Goal: Find specific page/section: Find specific page/section

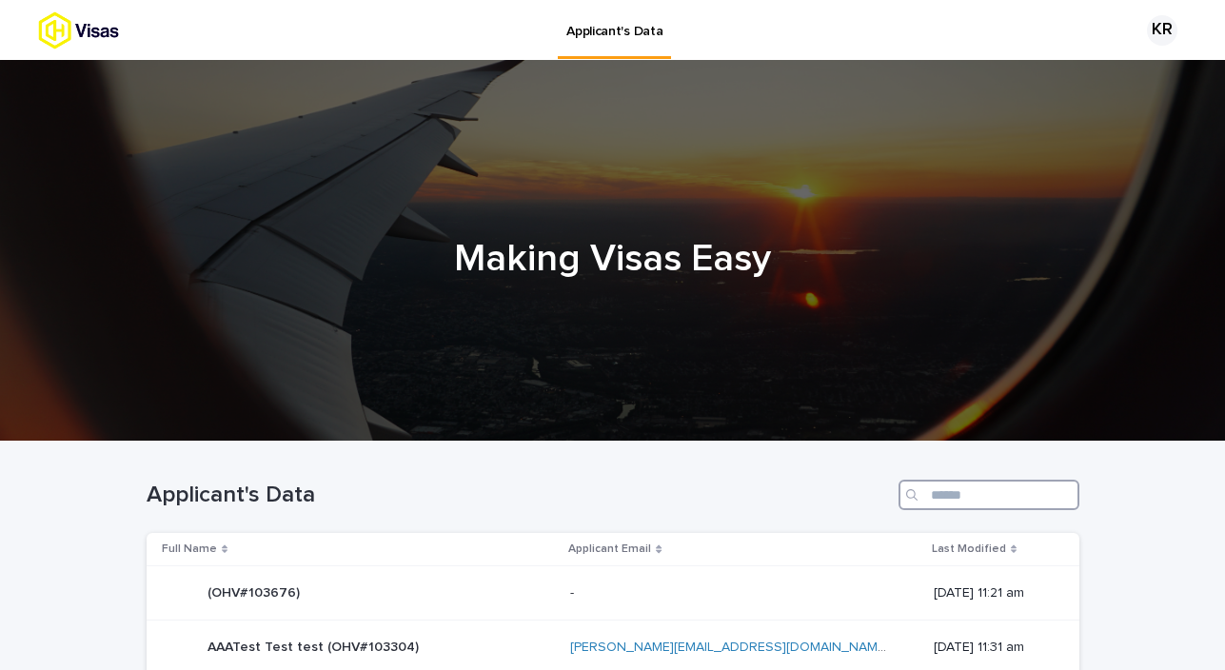
click at [971, 499] on input "Search" at bounding box center [989, 495] width 181 height 30
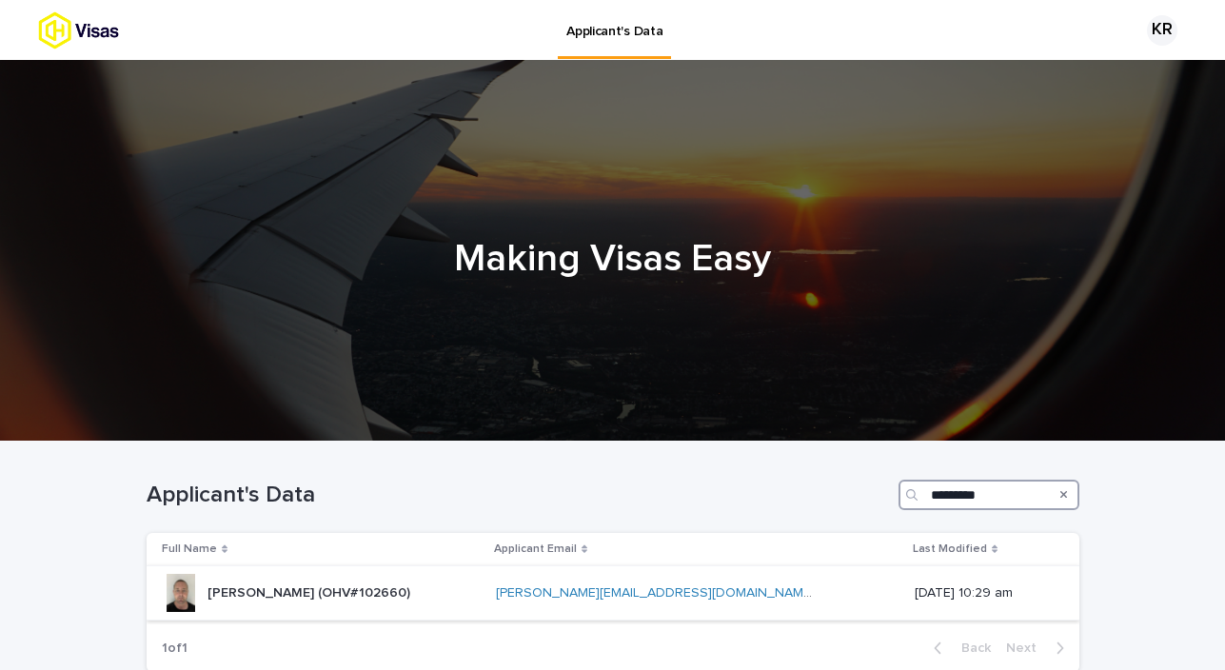
type input "*********"
click at [403, 589] on p "[PERSON_NAME] (OHV#102660)" at bounding box center [311, 592] width 207 height 20
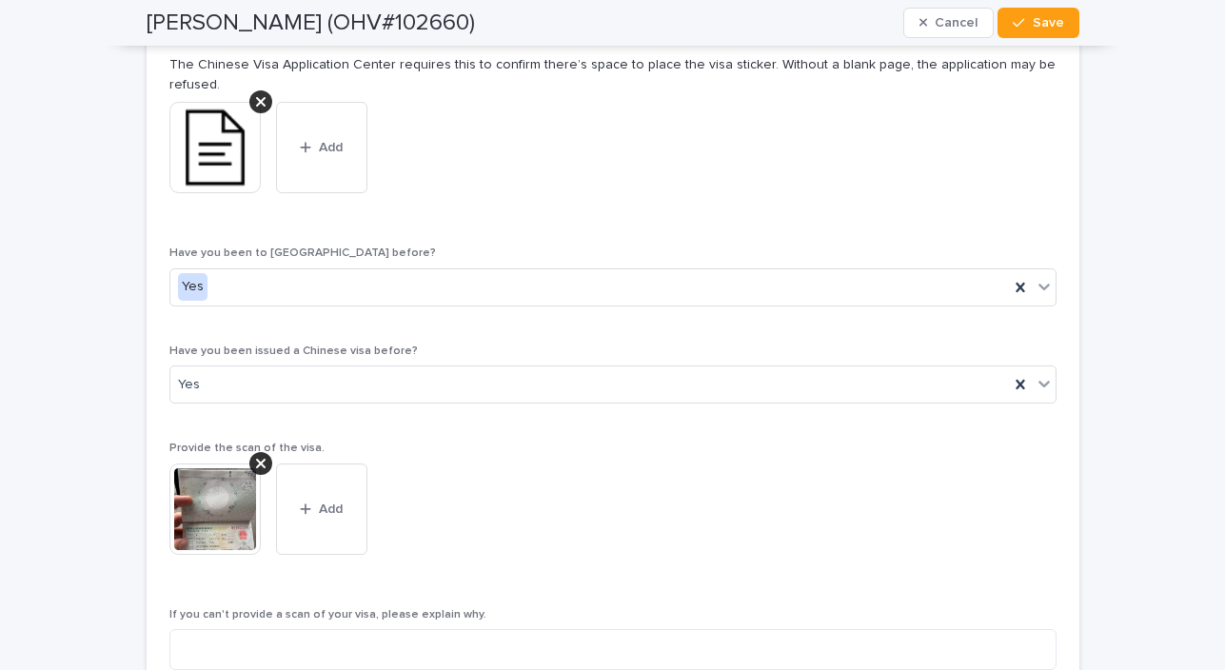
scroll to position [4621, 0]
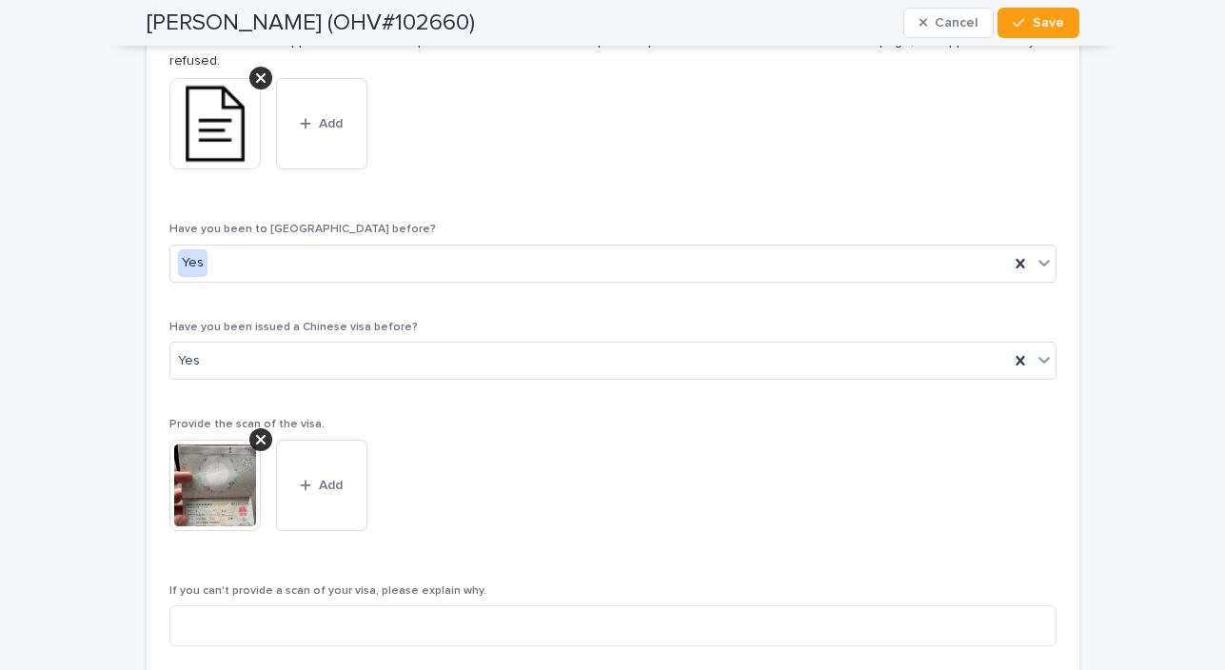
click at [189, 491] on img at bounding box center [214, 485] width 91 height 91
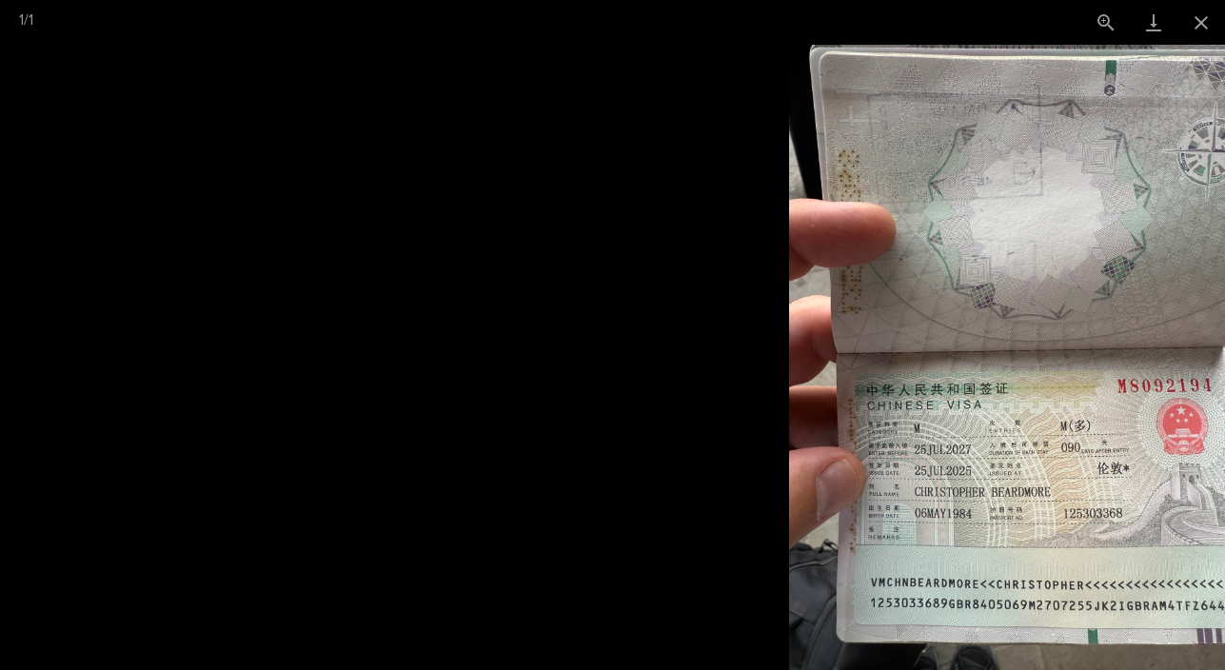
click at [1047, 385] on picture at bounding box center [1023, 358] width 1225 height 626
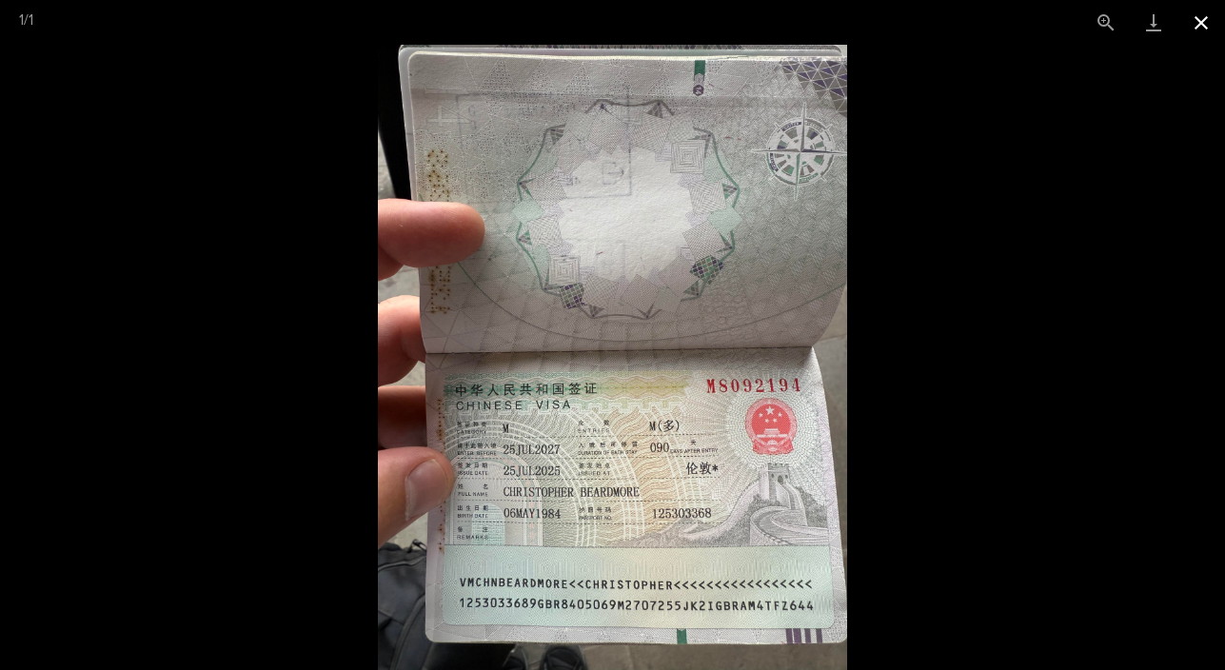
click at [1203, 33] on button "Close gallery" at bounding box center [1202, 22] width 48 height 45
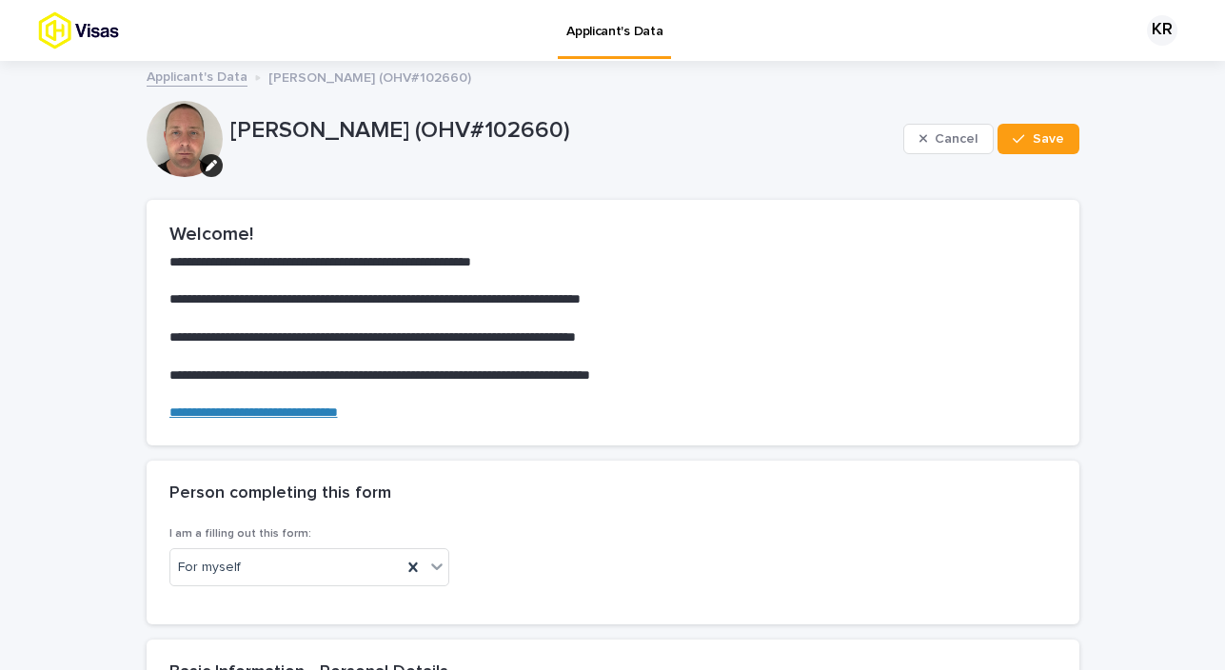
click at [70, 40] on img at bounding box center [112, 30] width 149 height 38
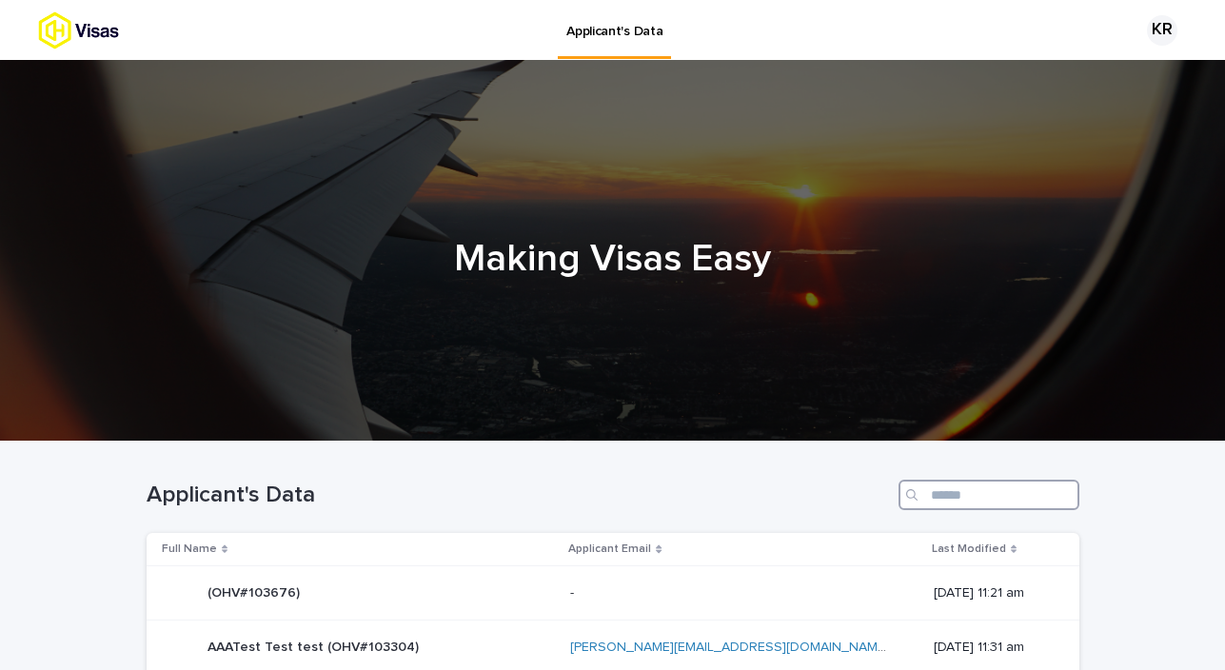
click at [1010, 495] on input "Search" at bounding box center [989, 495] width 181 height 30
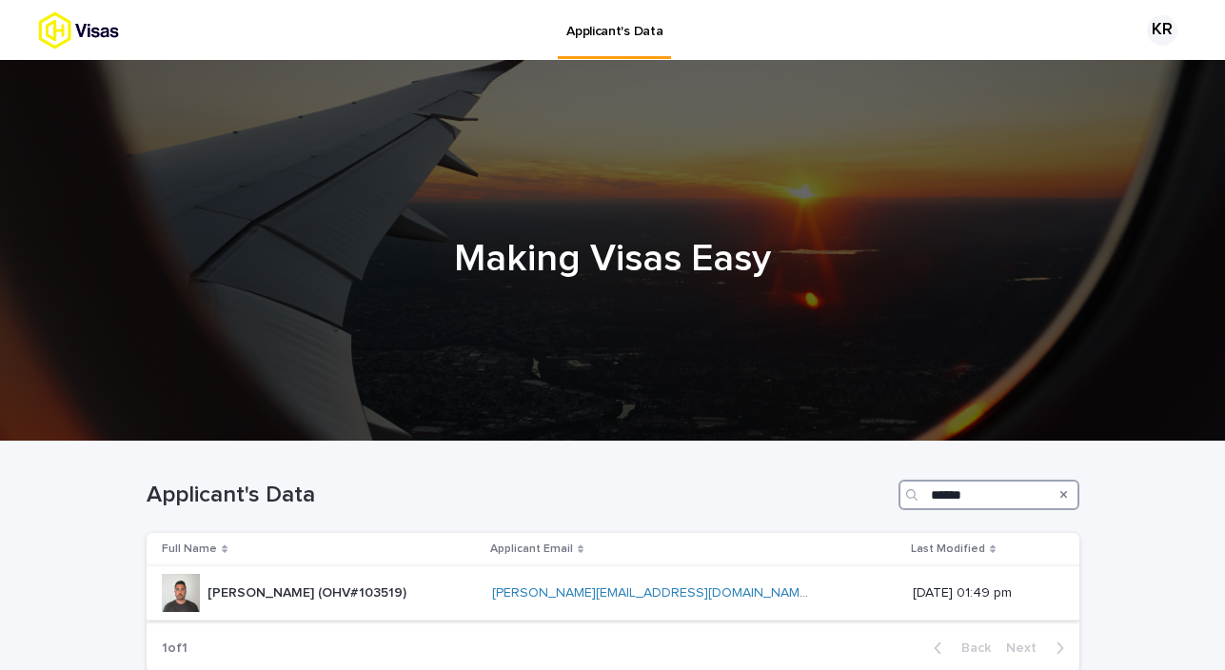
type input "******"
click at [261, 591] on p "[PERSON_NAME] (OHV#103519)" at bounding box center [309, 592] width 203 height 20
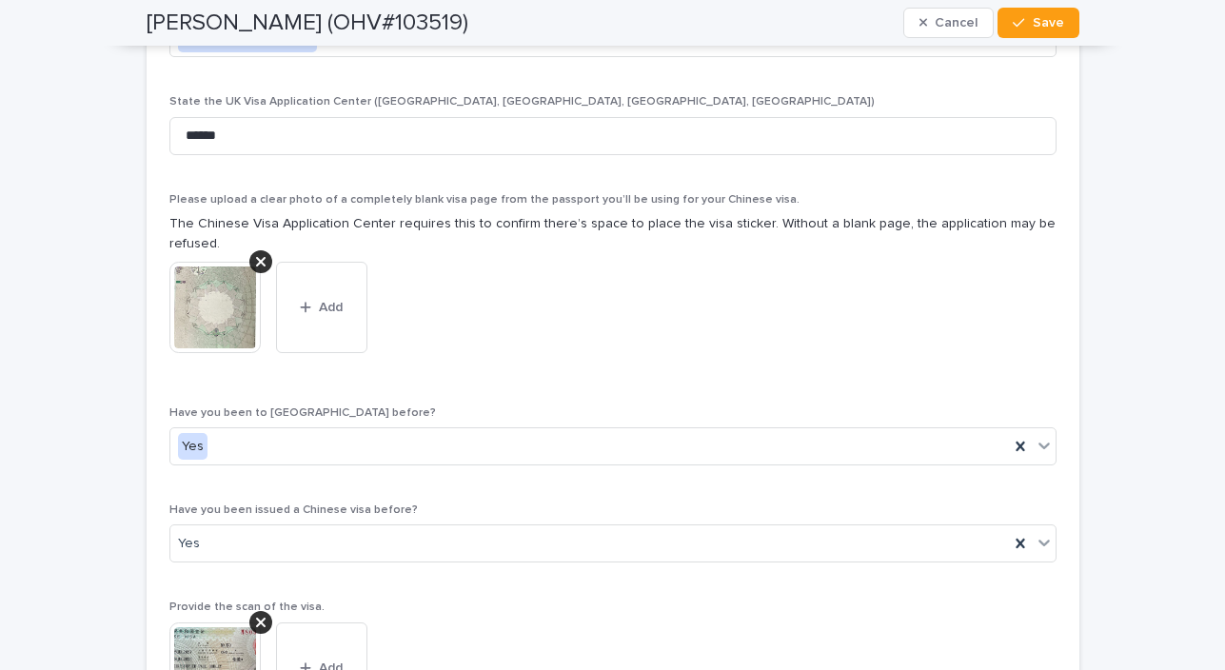
scroll to position [4255, 0]
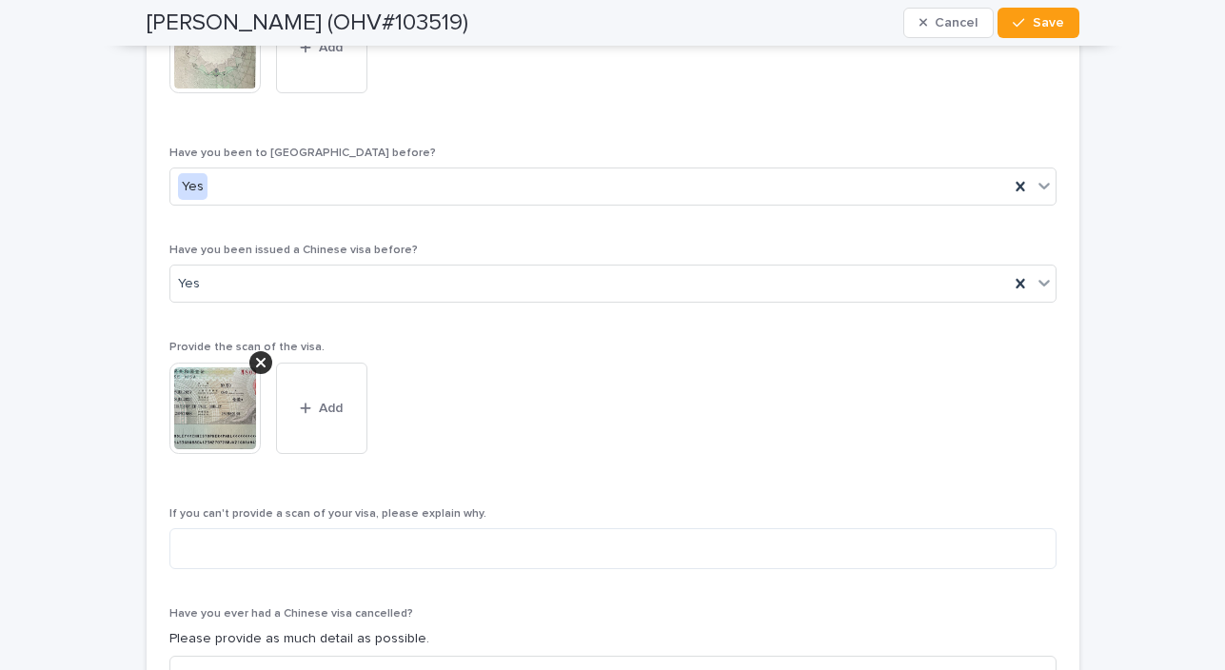
click at [192, 420] on img at bounding box center [214, 408] width 91 height 91
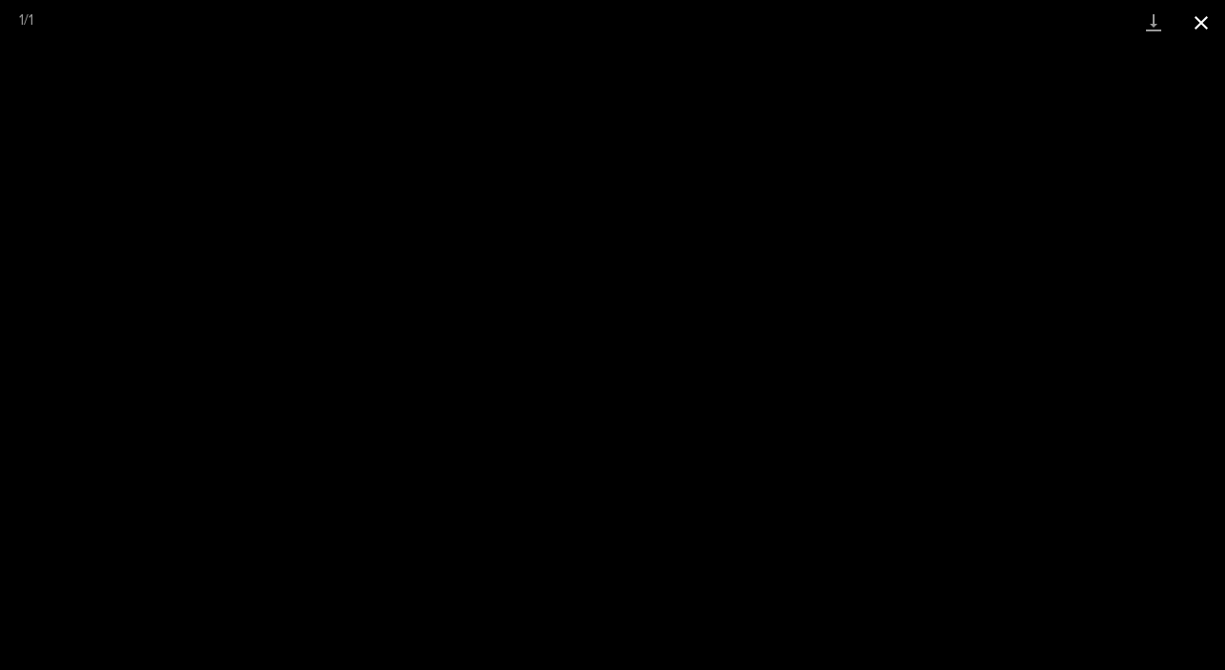
click at [1204, 17] on button "Close gallery" at bounding box center [1202, 22] width 48 height 45
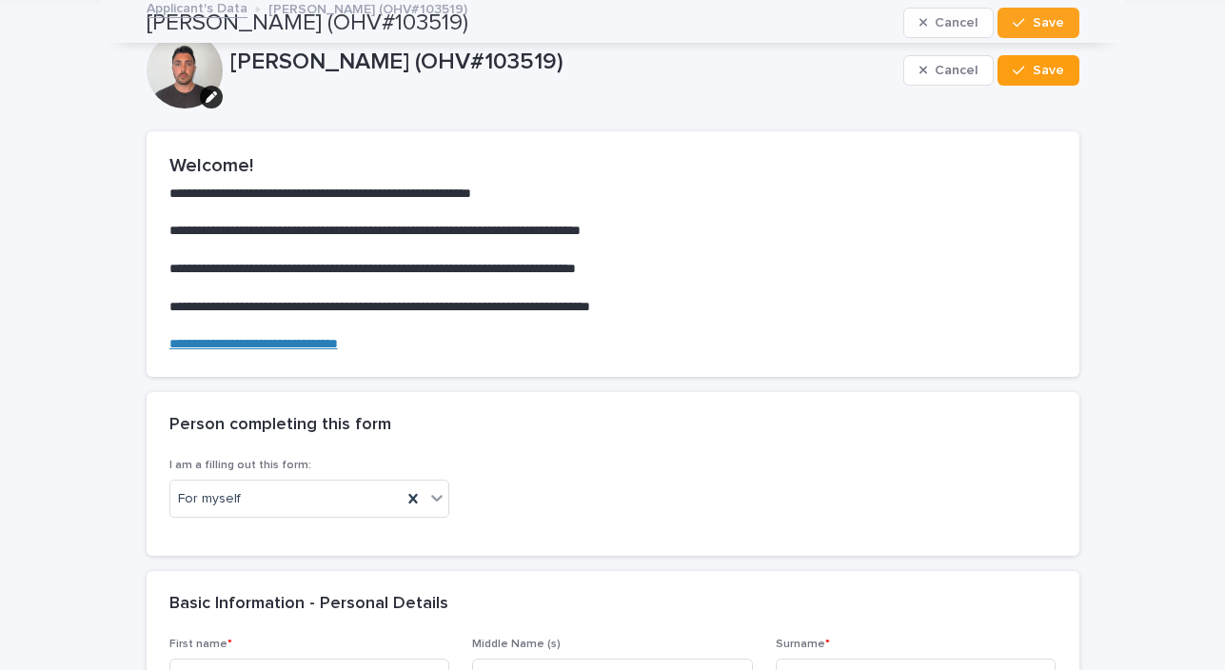
scroll to position [0, 0]
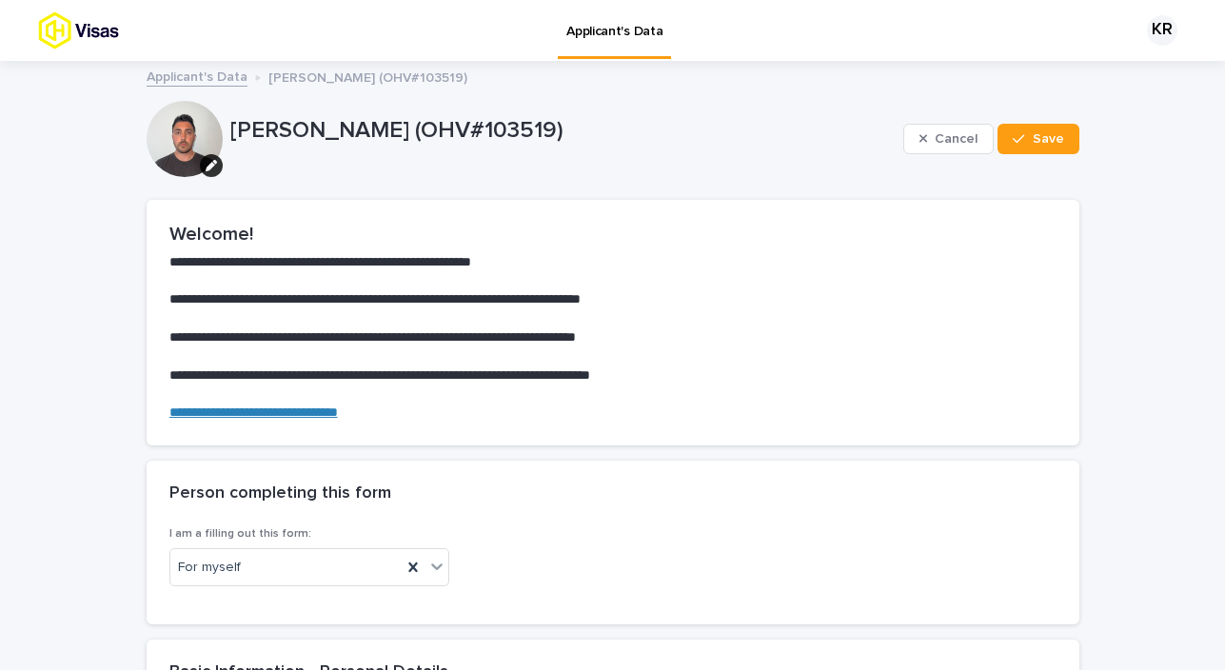
click at [71, 31] on img at bounding box center [112, 30] width 149 height 38
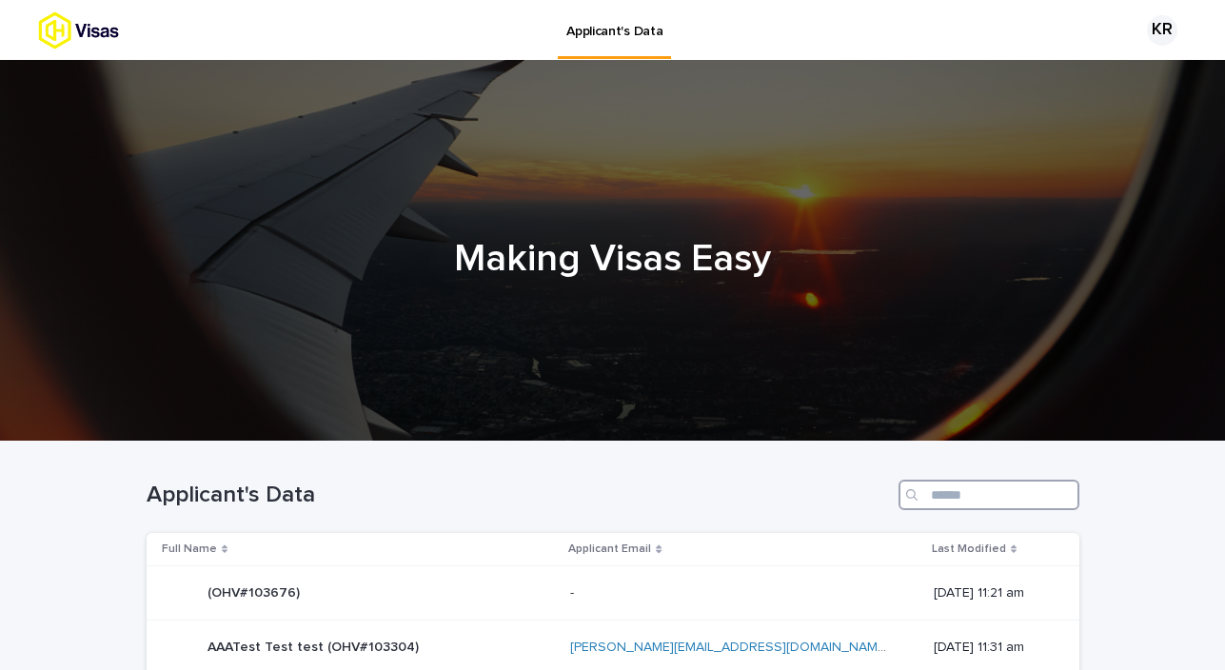
click at [947, 495] on input "Search" at bounding box center [989, 495] width 181 height 30
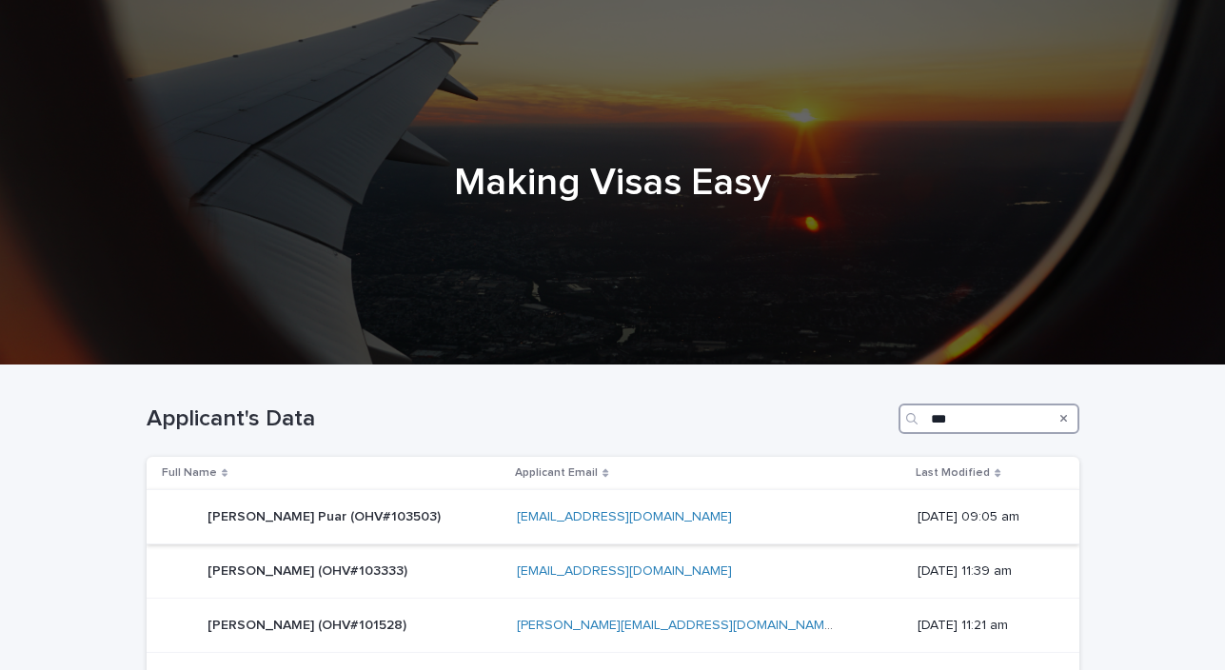
scroll to position [82, 0]
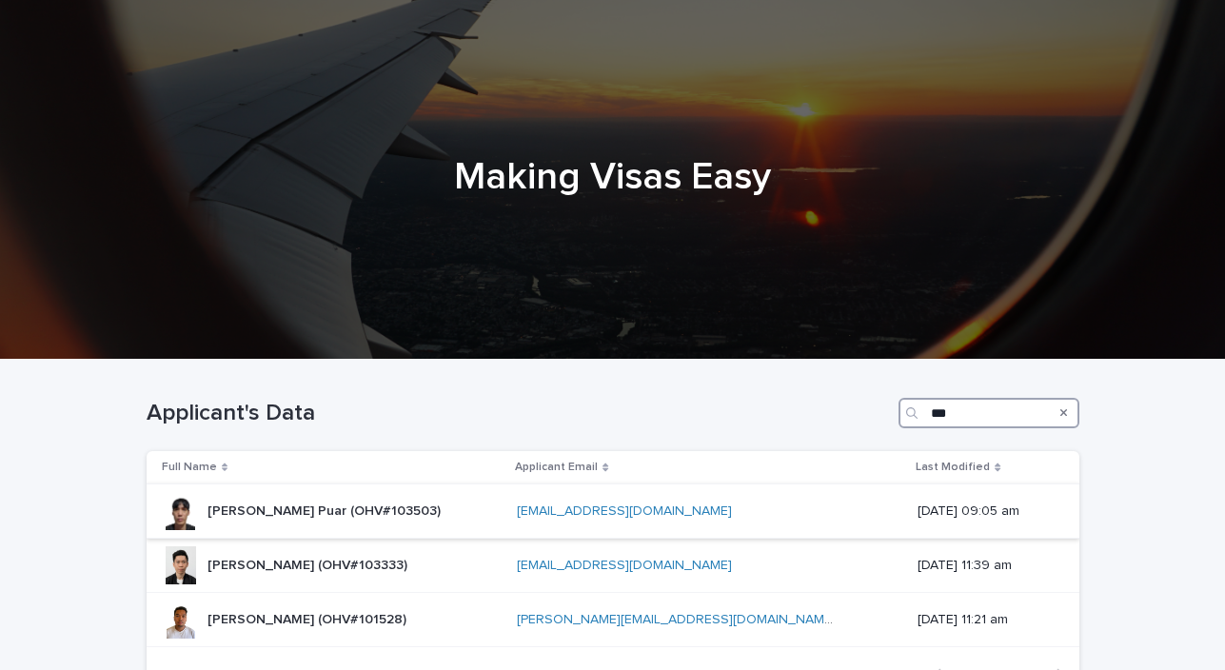
type input "***"
click at [428, 515] on div "[PERSON_NAME] Puar (OHV#103503) [PERSON_NAME] (OHV#103503)" at bounding box center [332, 511] width 341 height 38
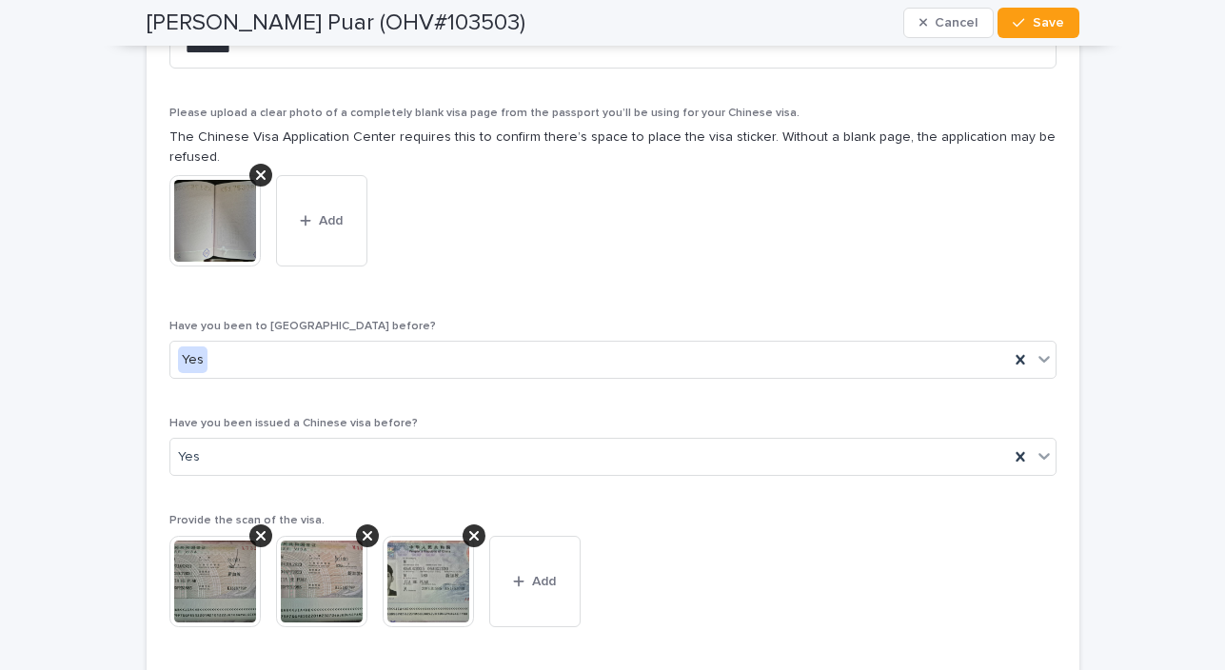
scroll to position [4218, 0]
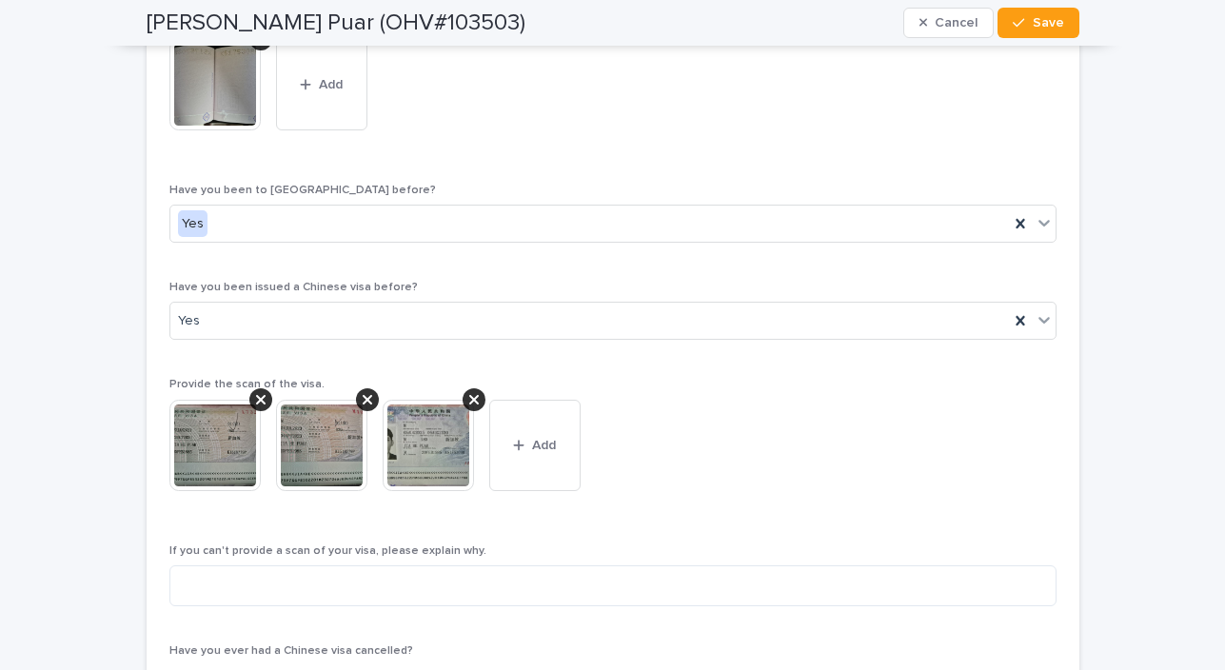
click at [416, 471] on img at bounding box center [428, 445] width 91 height 91
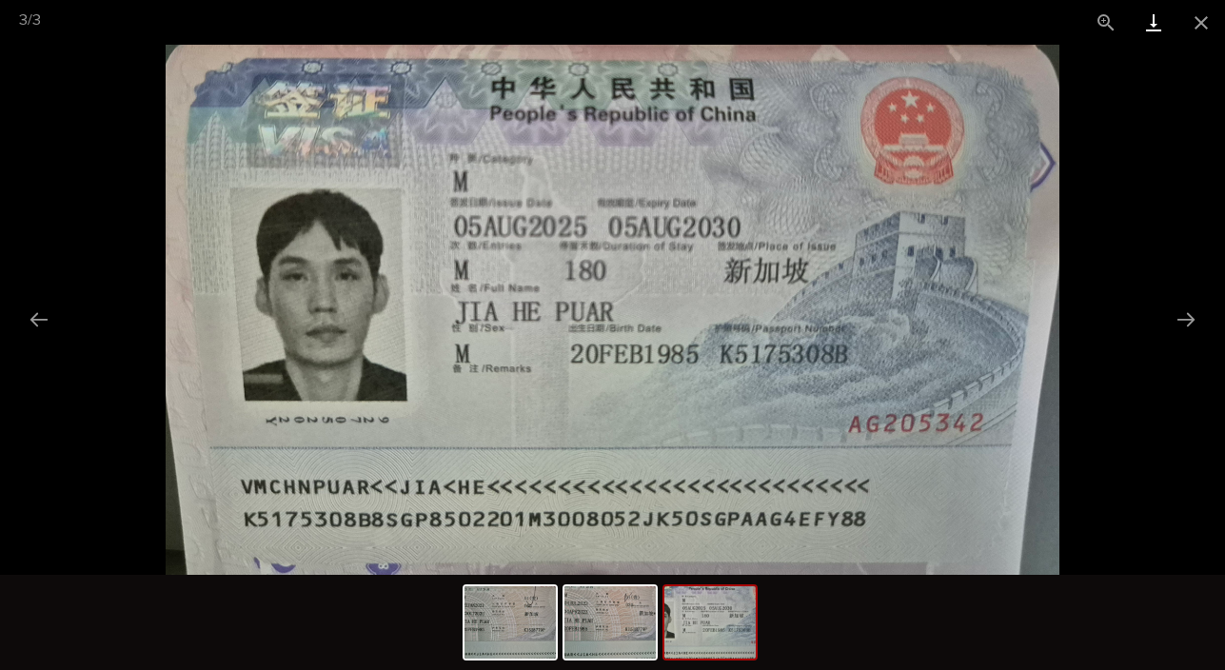
click at [1152, 28] on link "Download" at bounding box center [1154, 22] width 48 height 45
click at [1205, 26] on button "Close gallery" at bounding box center [1202, 22] width 48 height 45
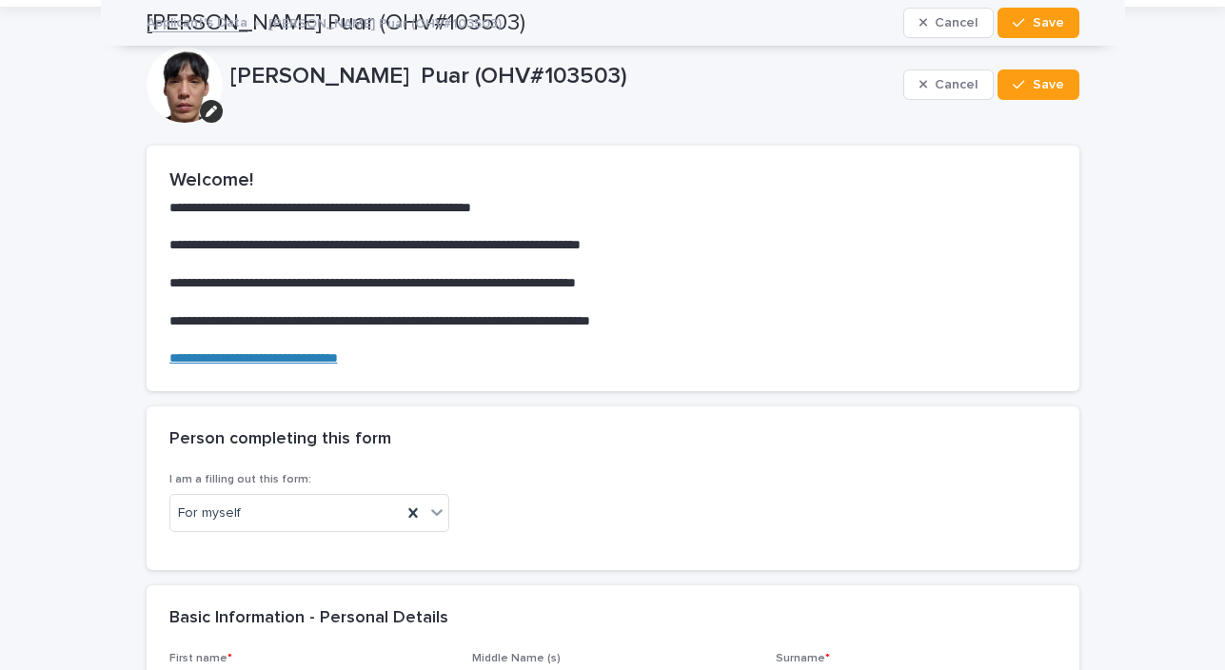
scroll to position [0, 0]
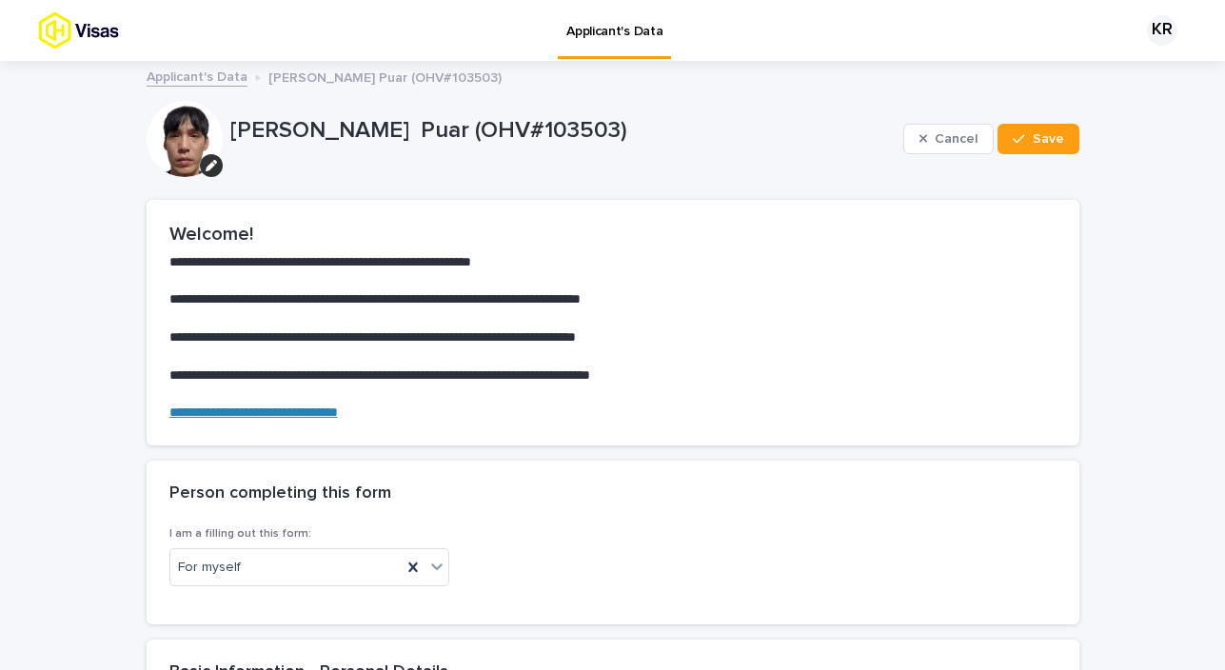
click at [82, 40] on img at bounding box center [112, 30] width 149 height 38
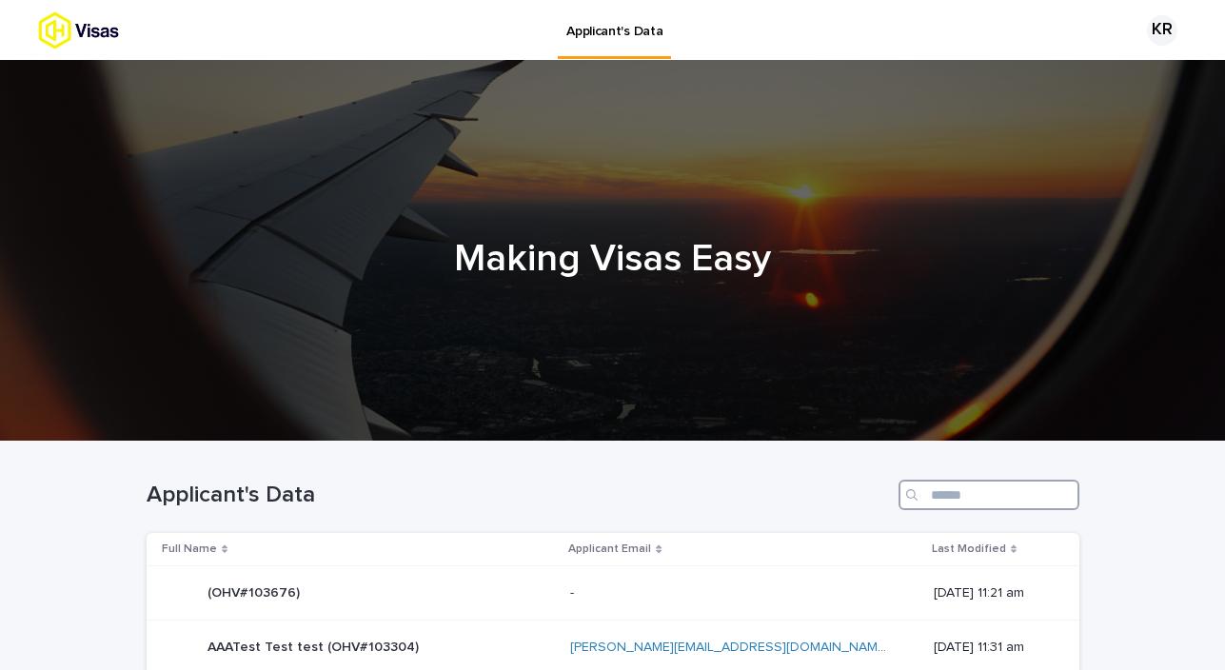
click at [958, 488] on input "Search" at bounding box center [989, 495] width 181 height 30
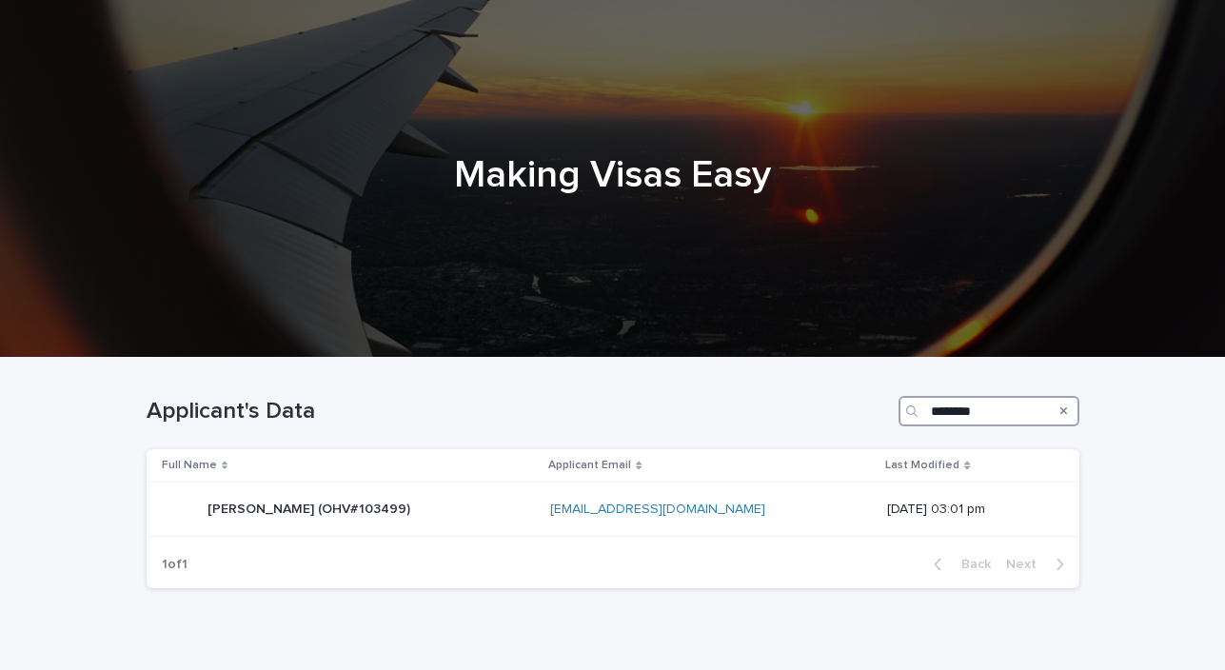
scroll to position [105, 0]
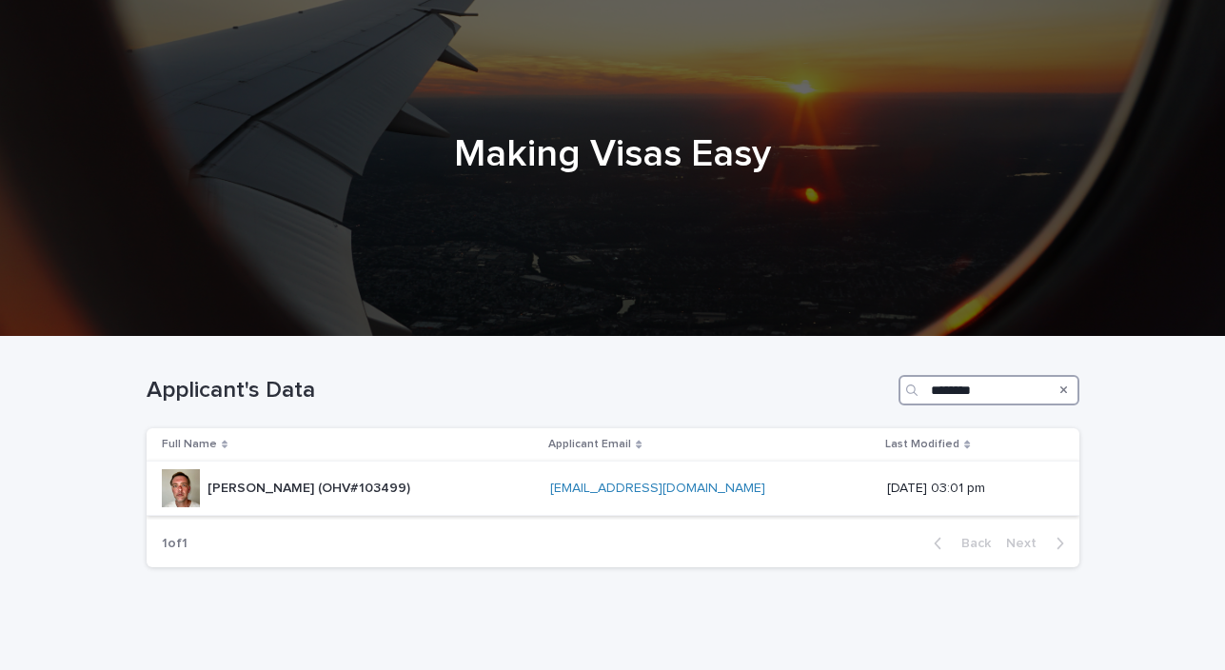
type input "********"
click at [430, 474] on div "[PERSON_NAME] (OHV#103499) [PERSON_NAME] (OHV#103499)" at bounding box center [349, 488] width 374 height 38
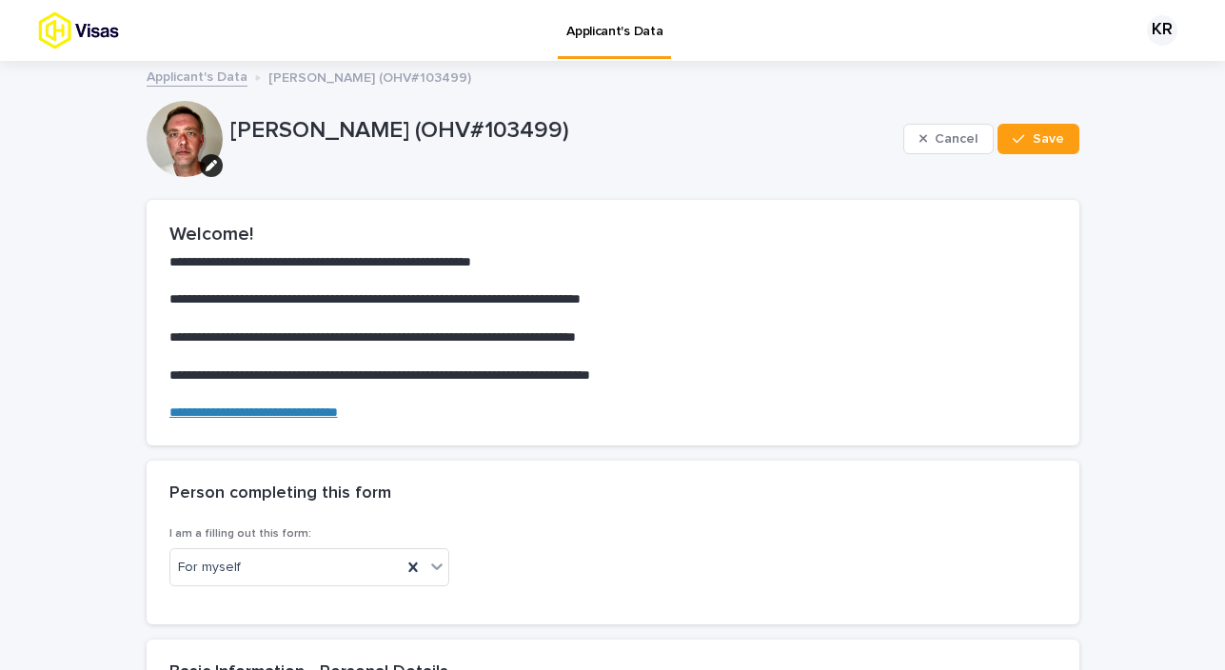
click at [90, 30] on img at bounding box center [112, 30] width 149 height 38
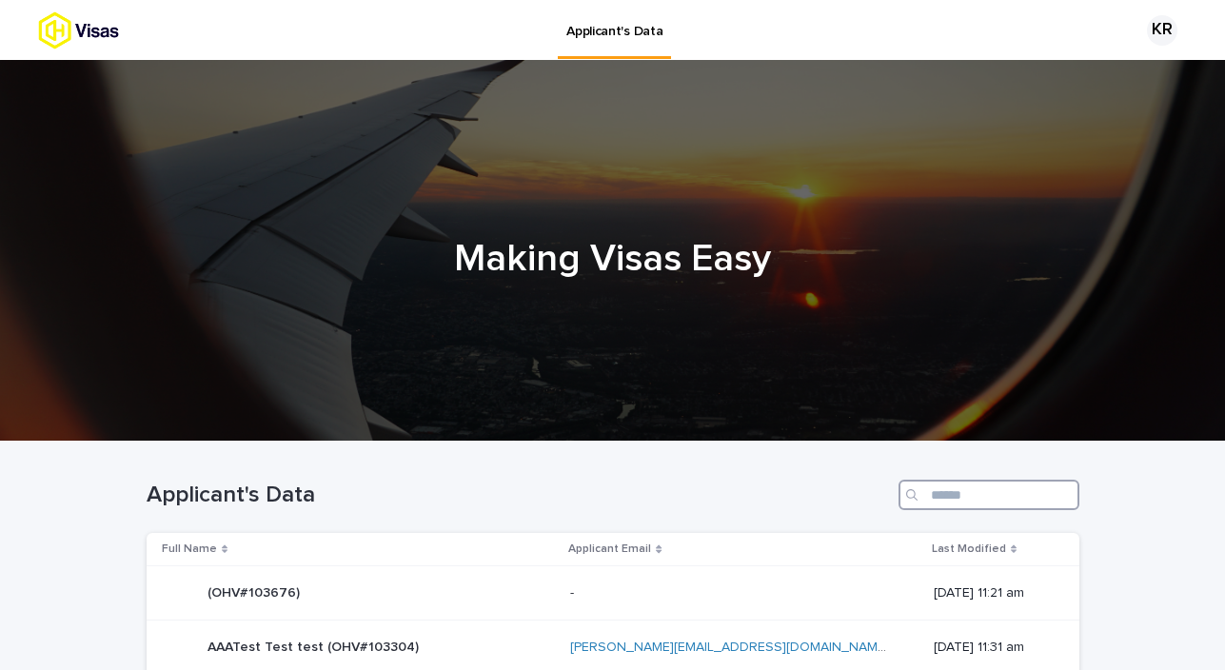
click at [961, 492] on input "Search" at bounding box center [989, 495] width 181 height 30
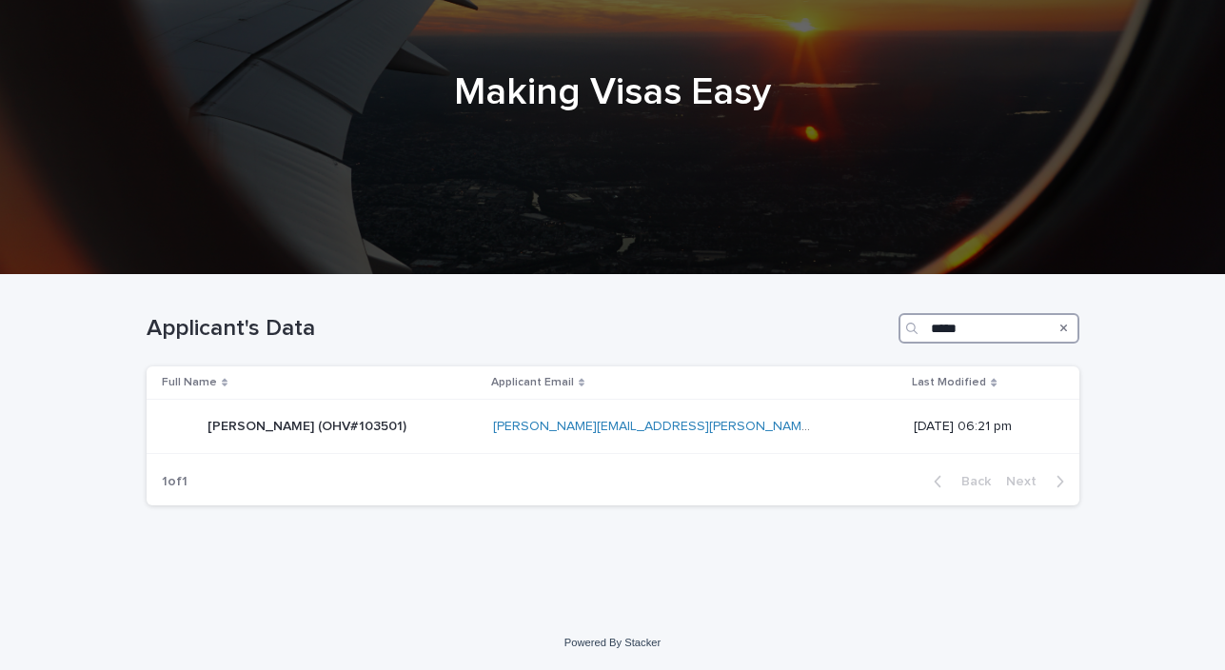
scroll to position [166, 0]
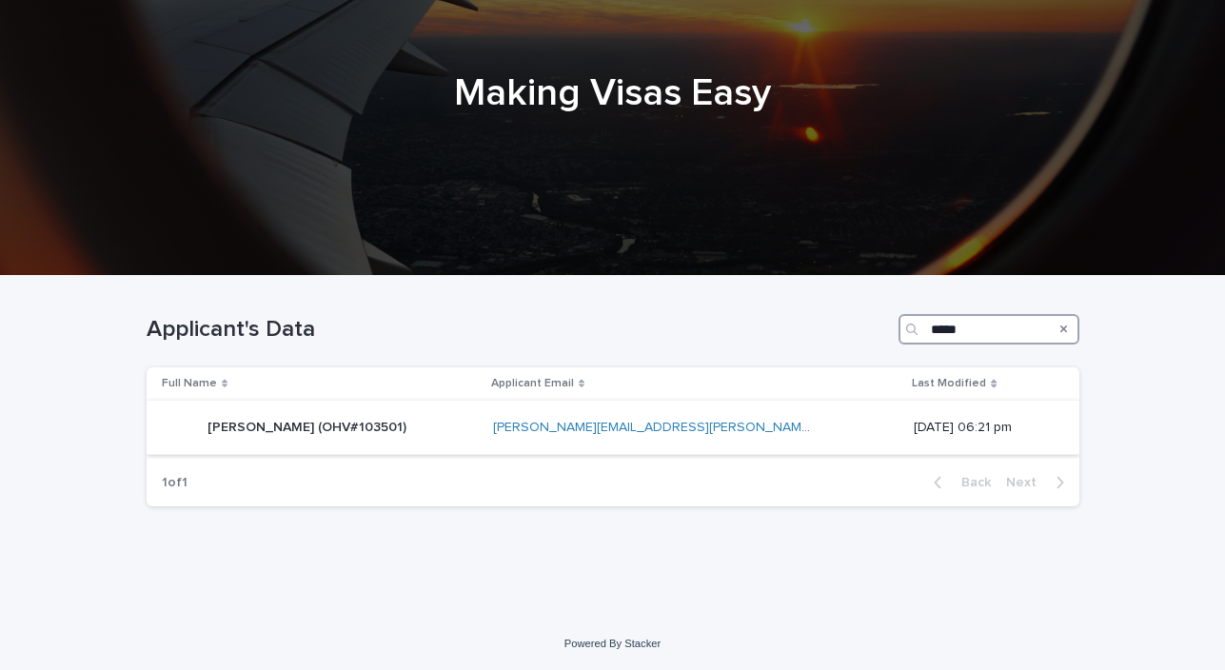
type input "*****"
click at [466, 428] on div "[PERSON_NAME] (OHV#103501) [PERSON_NAME] (OHV#103501)" at bounding box center [320, 427] width 316 height 38
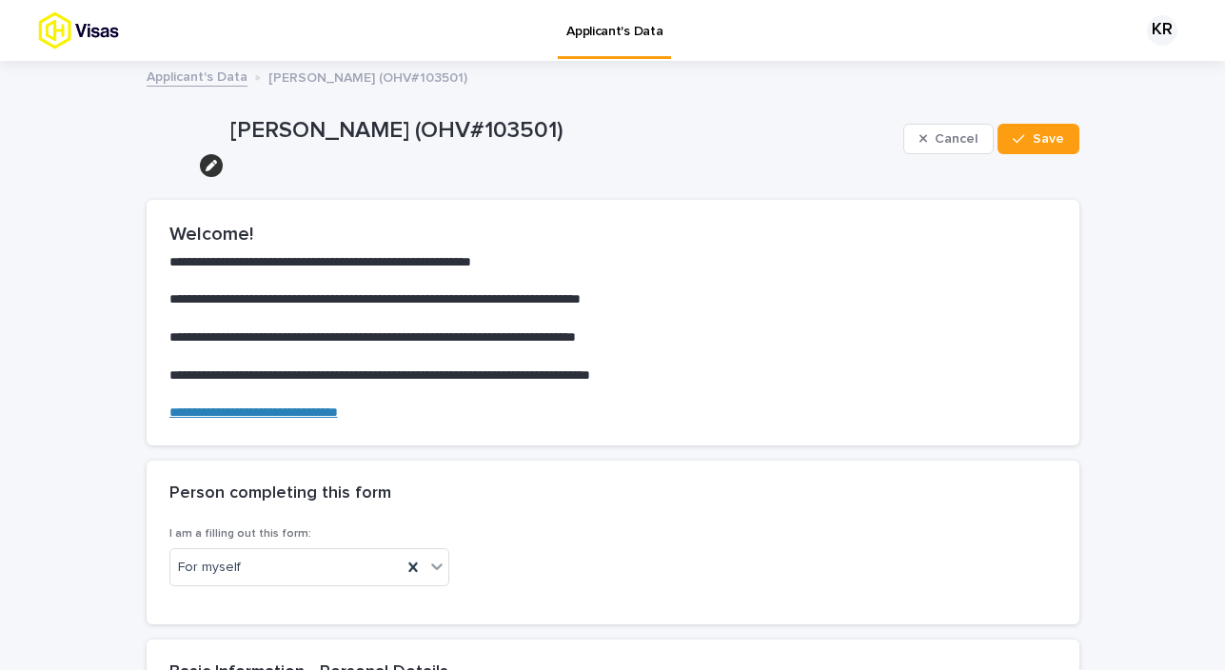
click at [102, 22] on img at bounding box center [112, 30] width 149 height 38
